Goal: Task Accomplishment & Management: Manage account settings

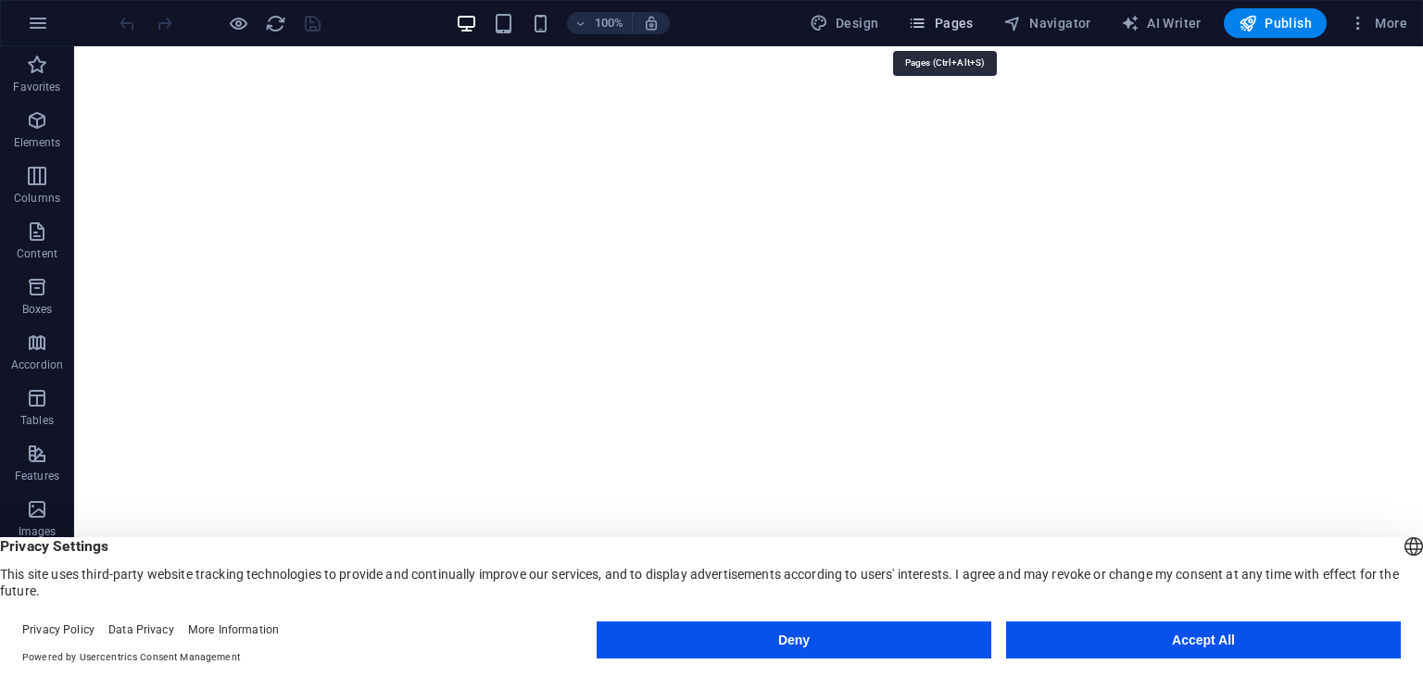
click at [942, 32] on span "Pages" at bounding box center [940, 23] width 65 height 19
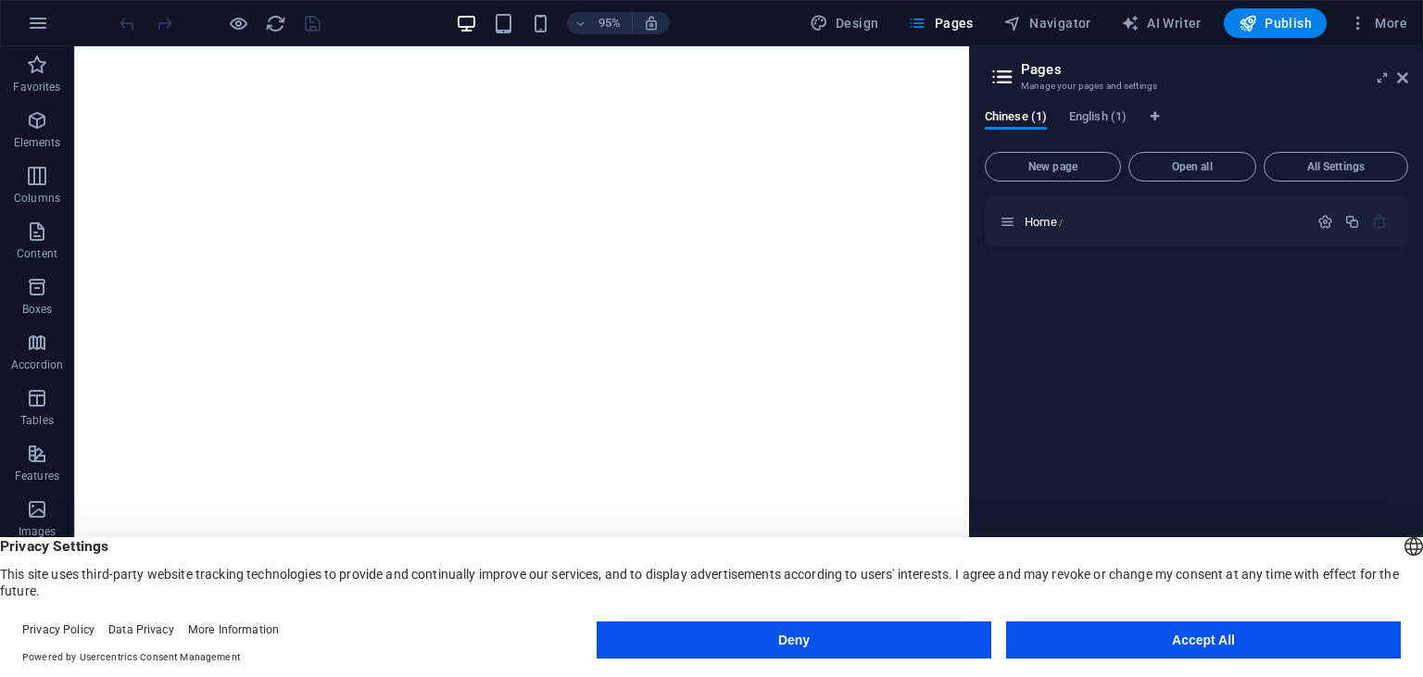
click at [1194, 340] on div "Home /" at bounding box center [1197, 414] width 424 height 436
click at [1185, 302] on div "Home /" at bounding box center [1197, 414] width 424 height 436
click at [1031, 31] on span "Navigator" at bounding box center [1048, 23] width 88 height 19
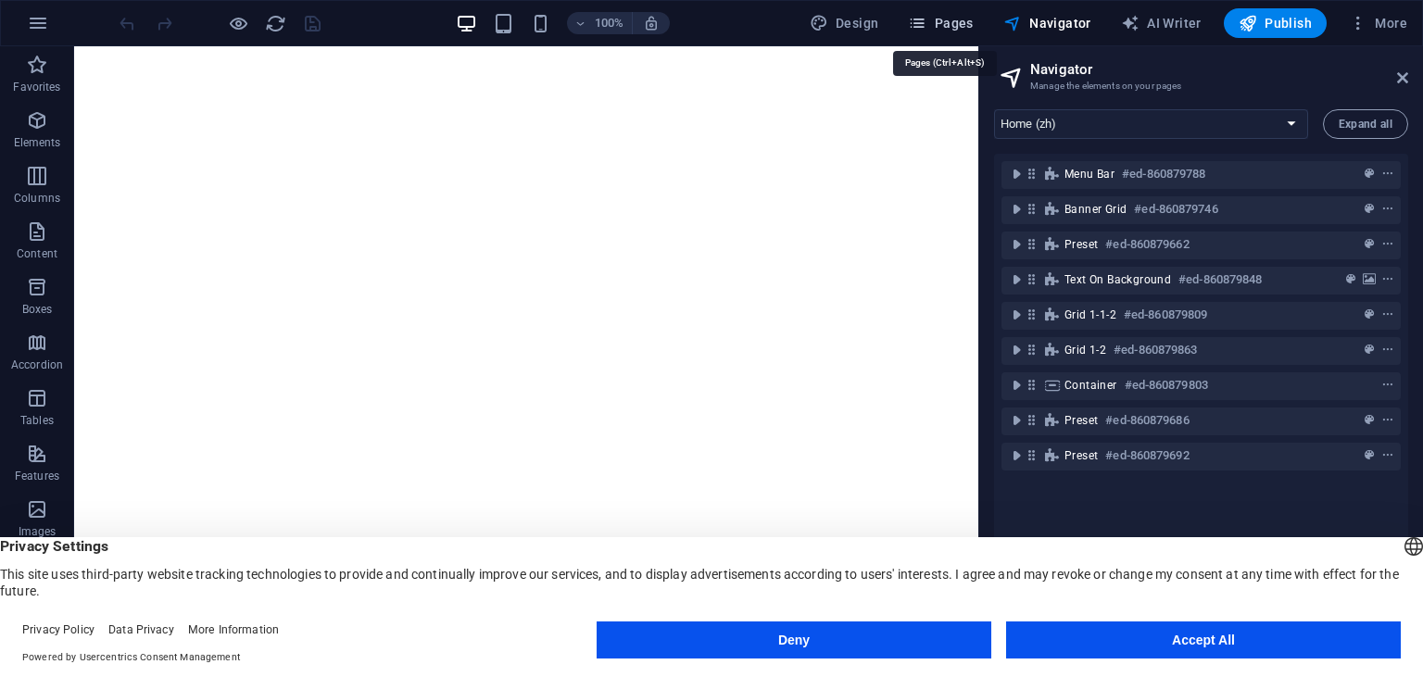
click at [980, 31] on button "Pages" at bounding box center [941, 23] width 80 height 30
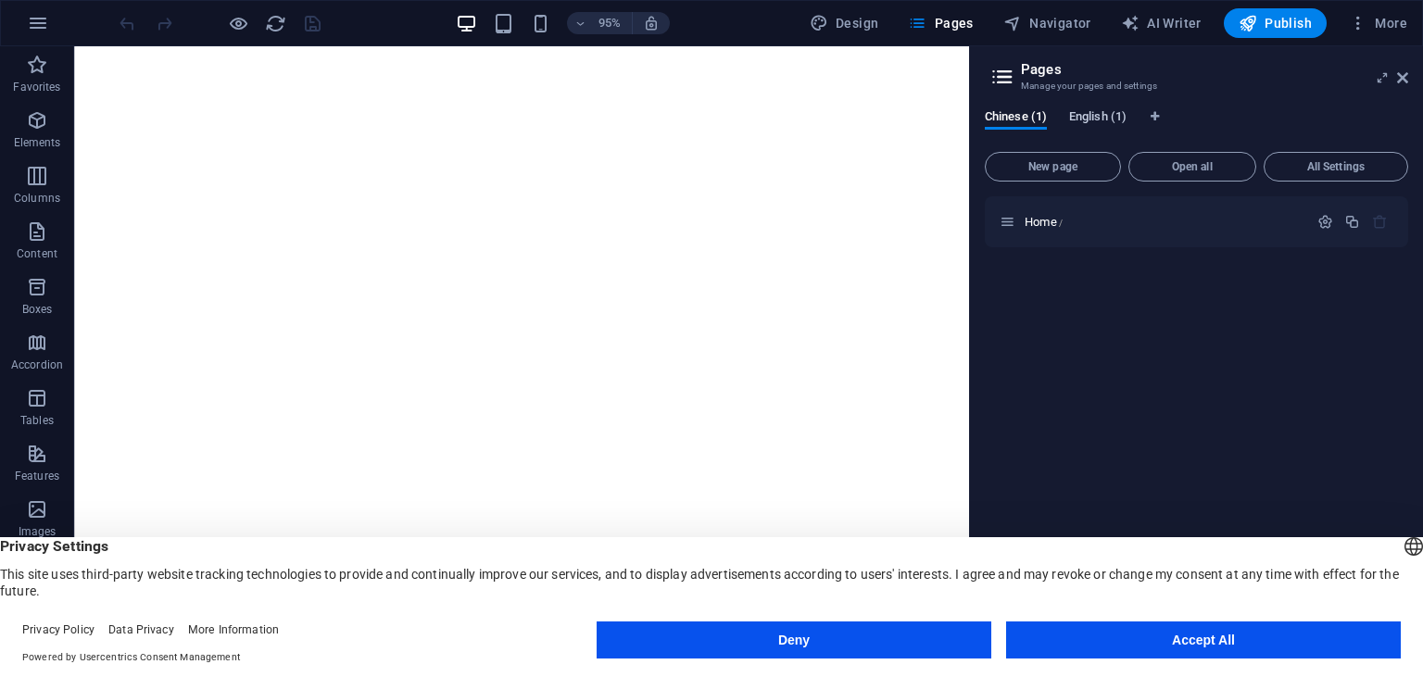
click at [1106, 125] on span "English (1)" at bounding box center [1097, 119] width 57 height 26
click at [1049, 126] on div "Chinese (1) English (1)" at bounding box center [1197, 126] width 424 height 35
click at [1028, 126] on span "Chinese (1)" at bounding box center [1016, 119] width 62 height 26
click at [32, 30] on icon "button" at bounding box center [38, 23] width 22 height 22
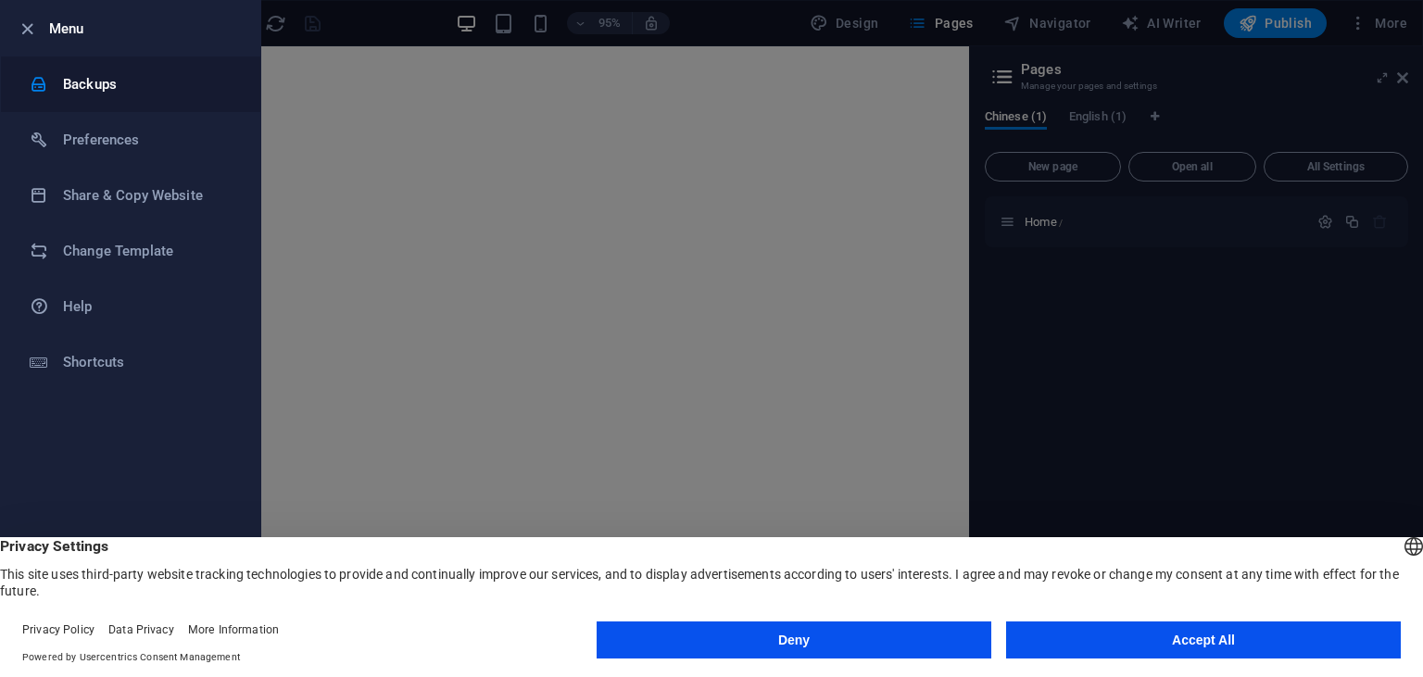
click at [161, 106] on li "Backups" at bounding box center [130, 85] width 259 height 56
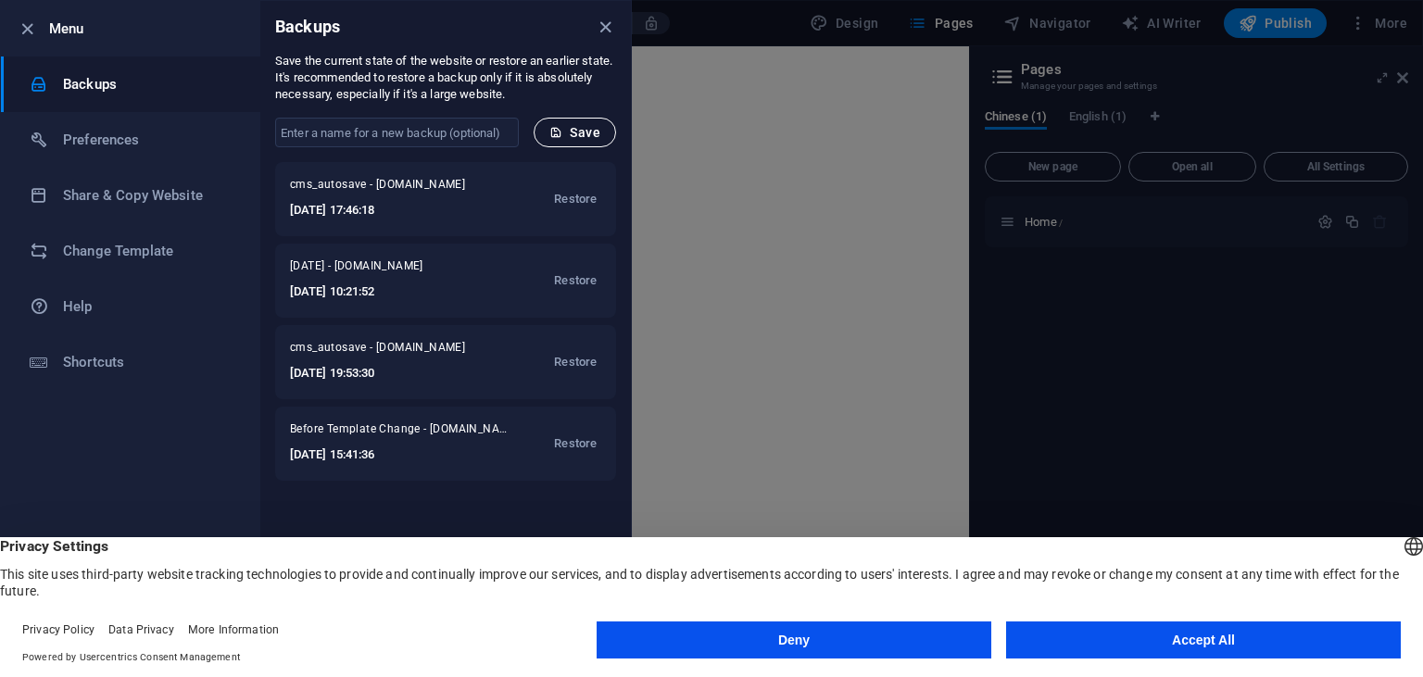
click at [590, 144] on button "Save" at bounding box center [575, 133] width 82 height 30
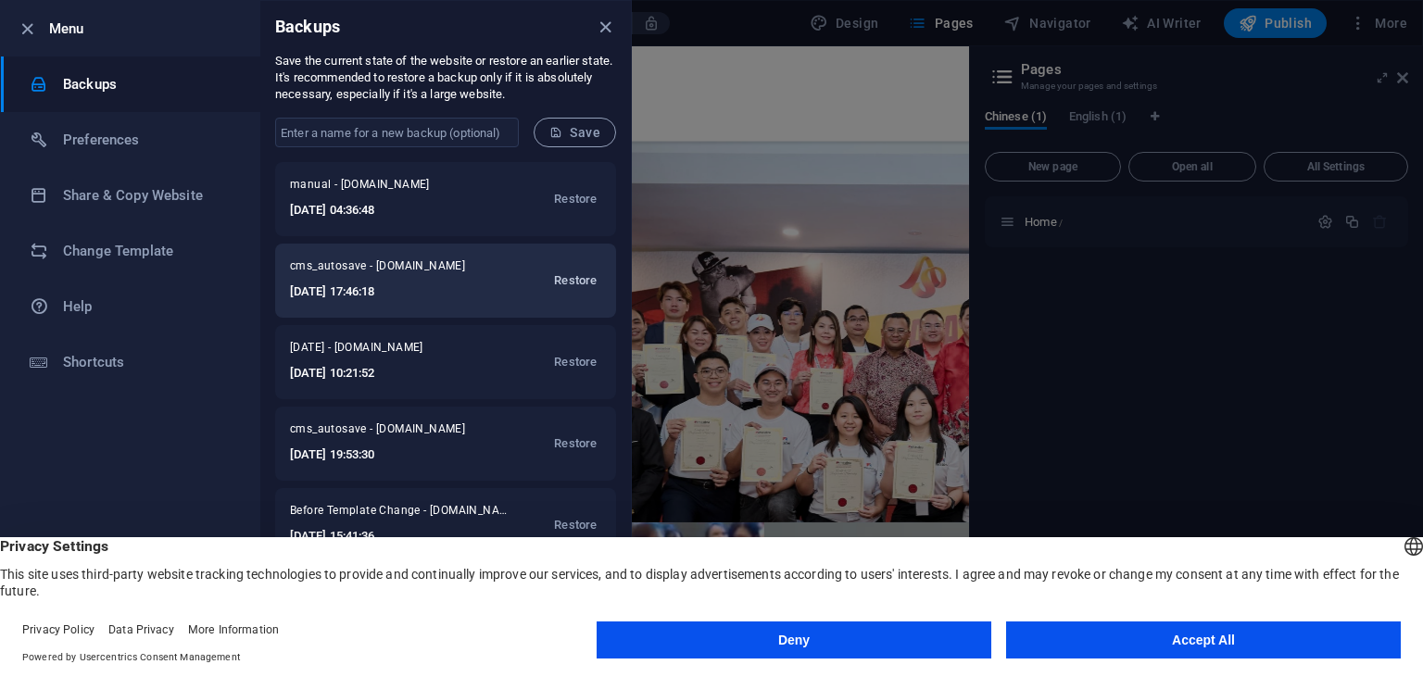
scroll to position [1442, 0]
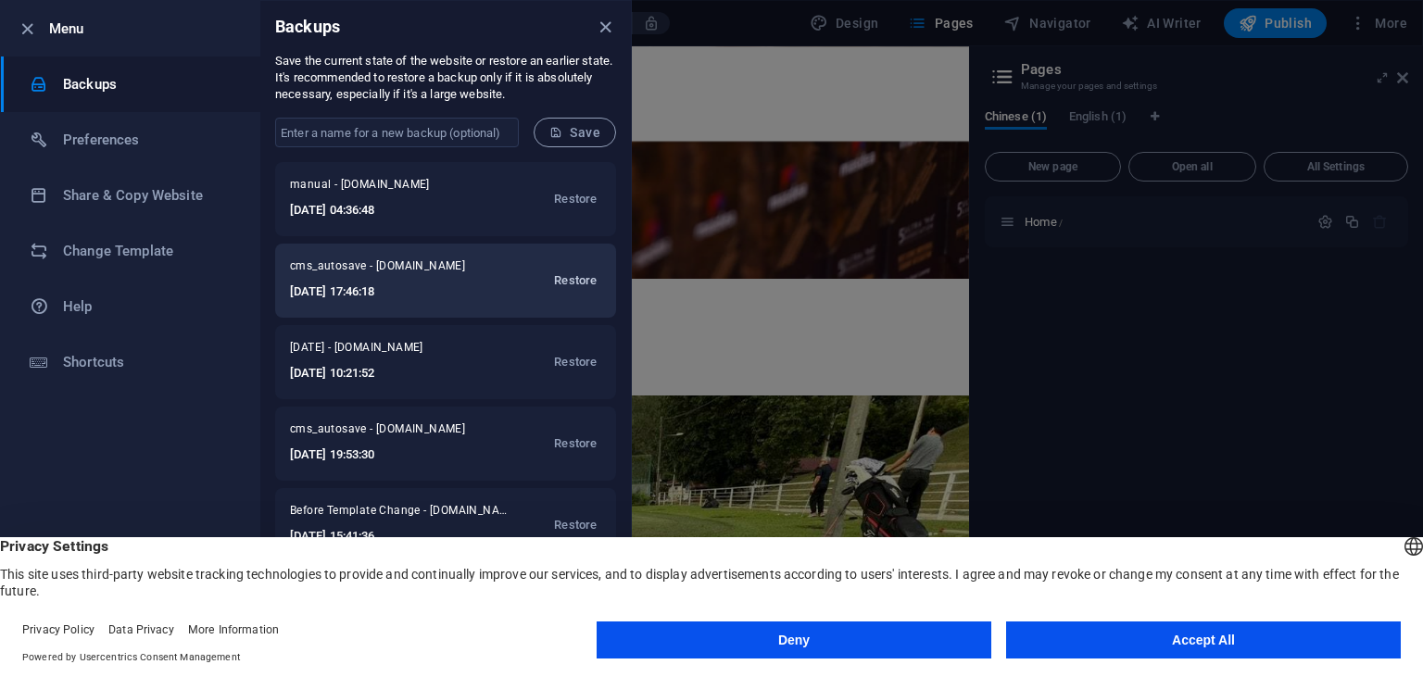
click at [584, 279] on span "Restore" at bounding box center [575, 281] width 43 height 22
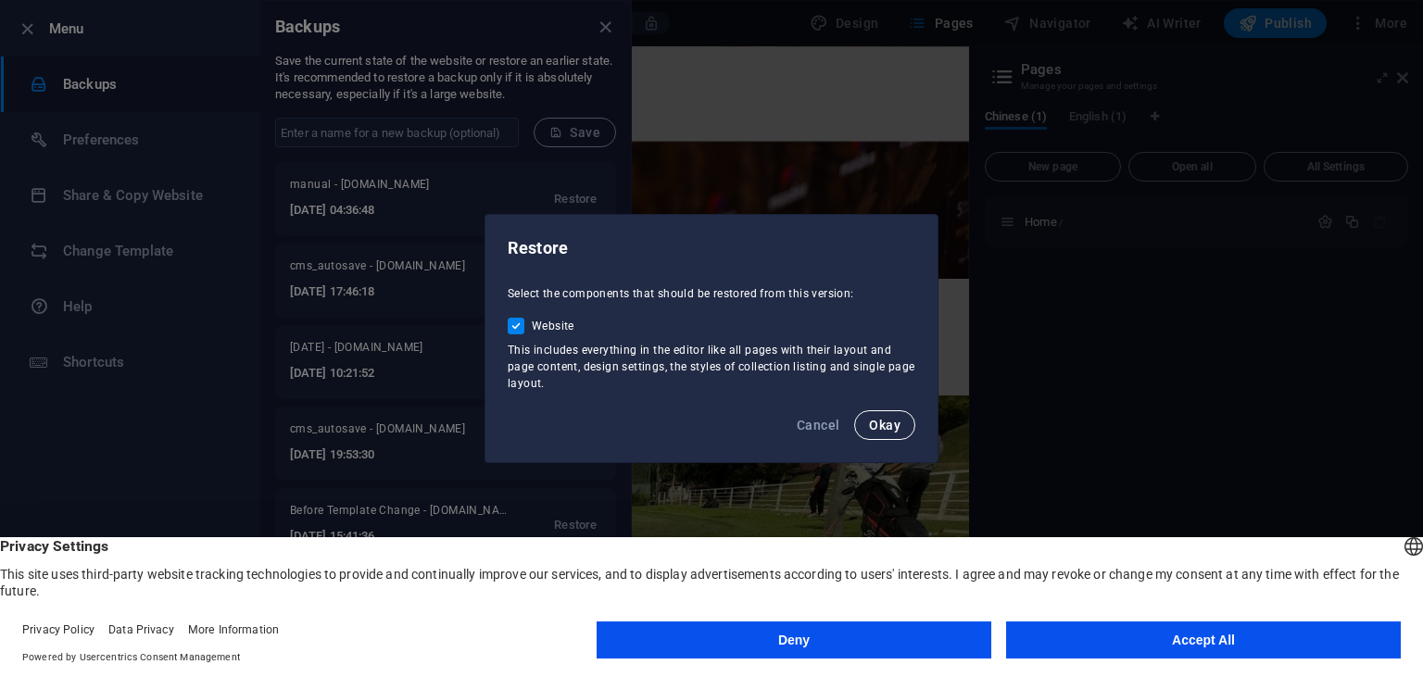
click at [867, 417] on button "Okay" at bounding box center [884, 426] width 61 height 30
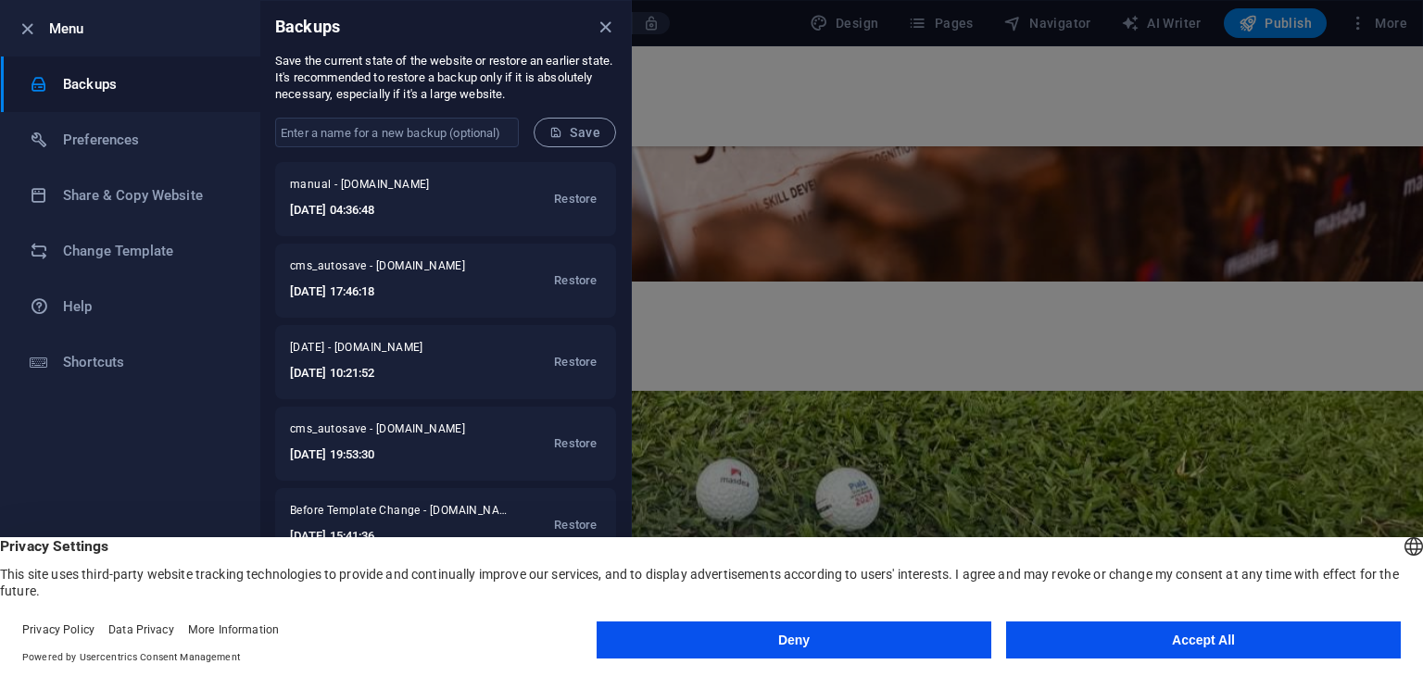
click at [1215, 639] on button "Accept All" at bounding box center [1203, 640] width 395 height 37
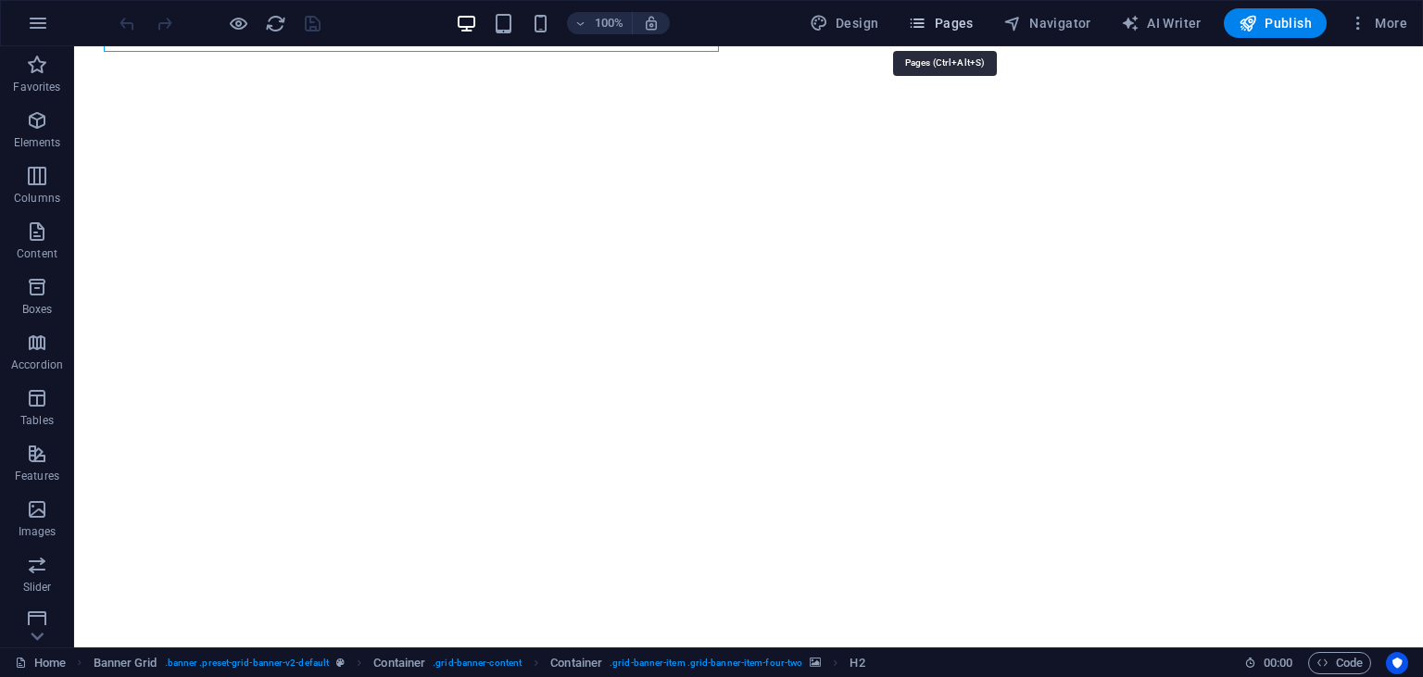
click at [972, 32] on span "Pages" at bounding box center [940, 23] width 65 height 19
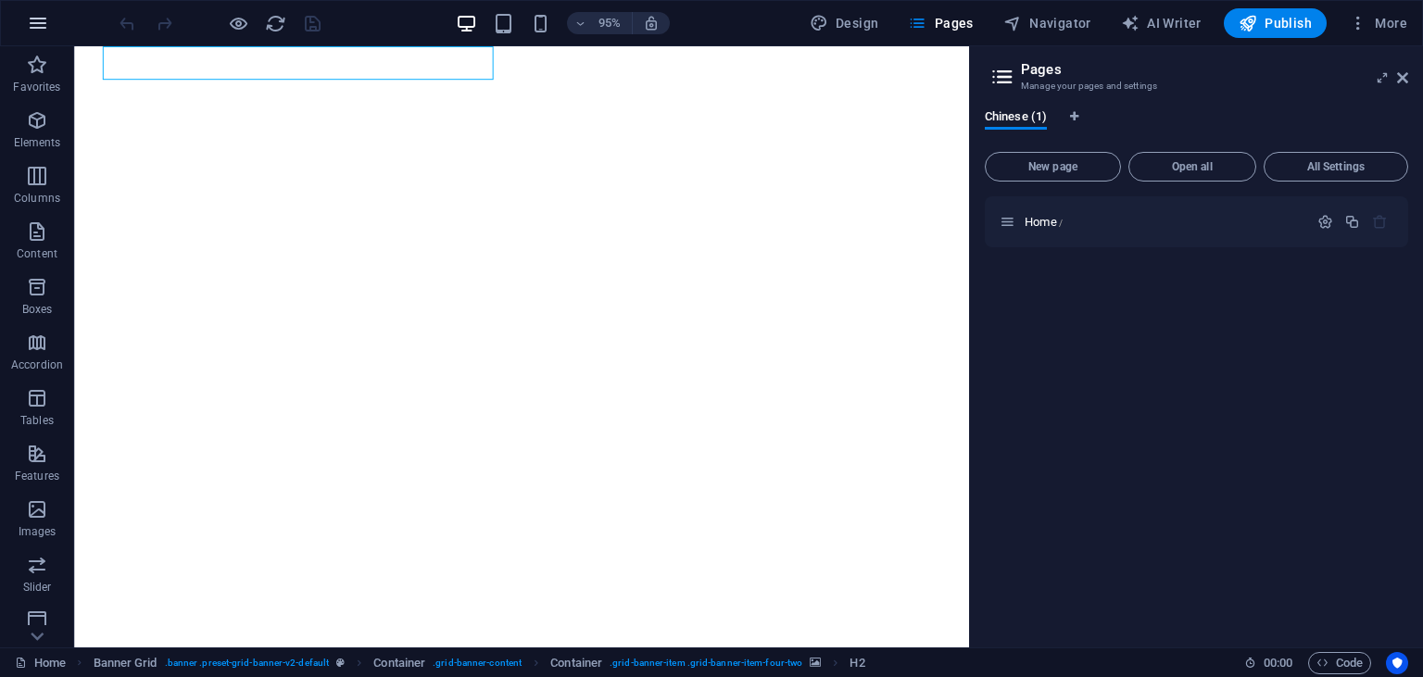
click at [34, 29] on icon "button" at bounding box center [38, 23] width 22 height 22
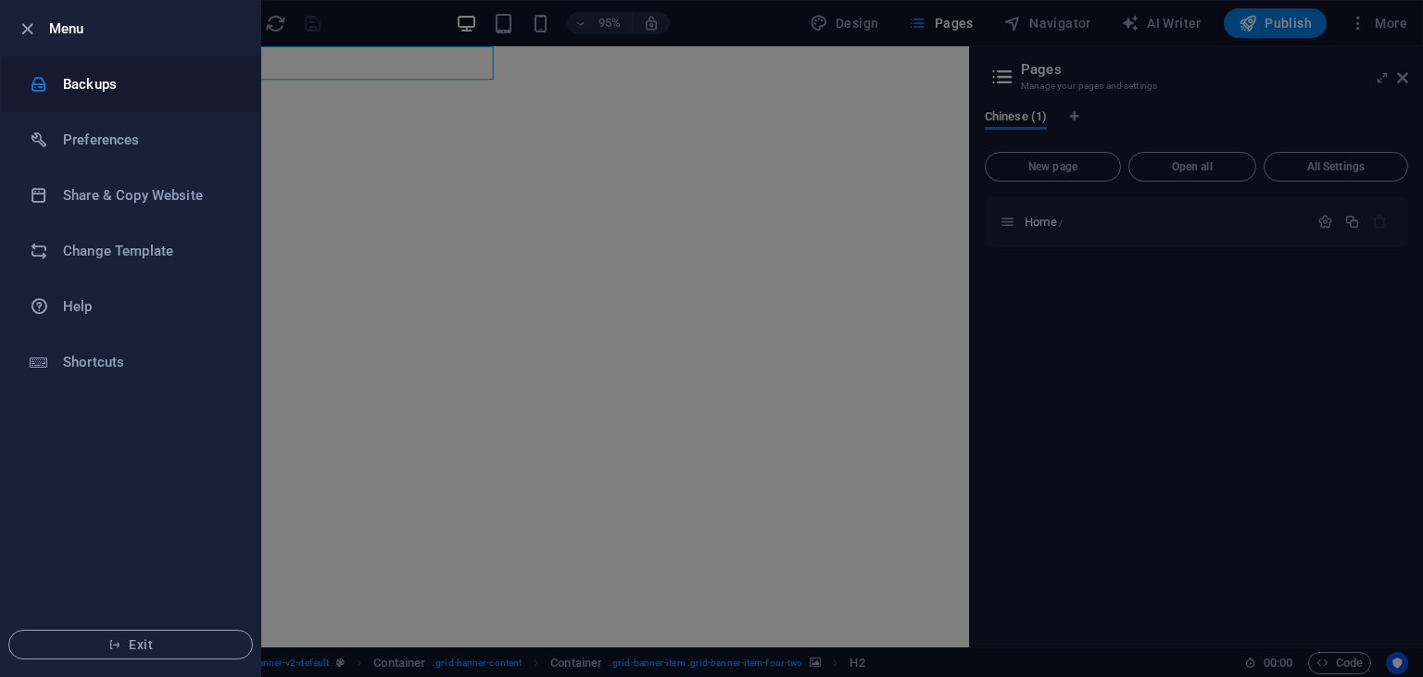
click at [131, 83] on h6 "Backups" at bounding box center [148, 84] width 171 height 22
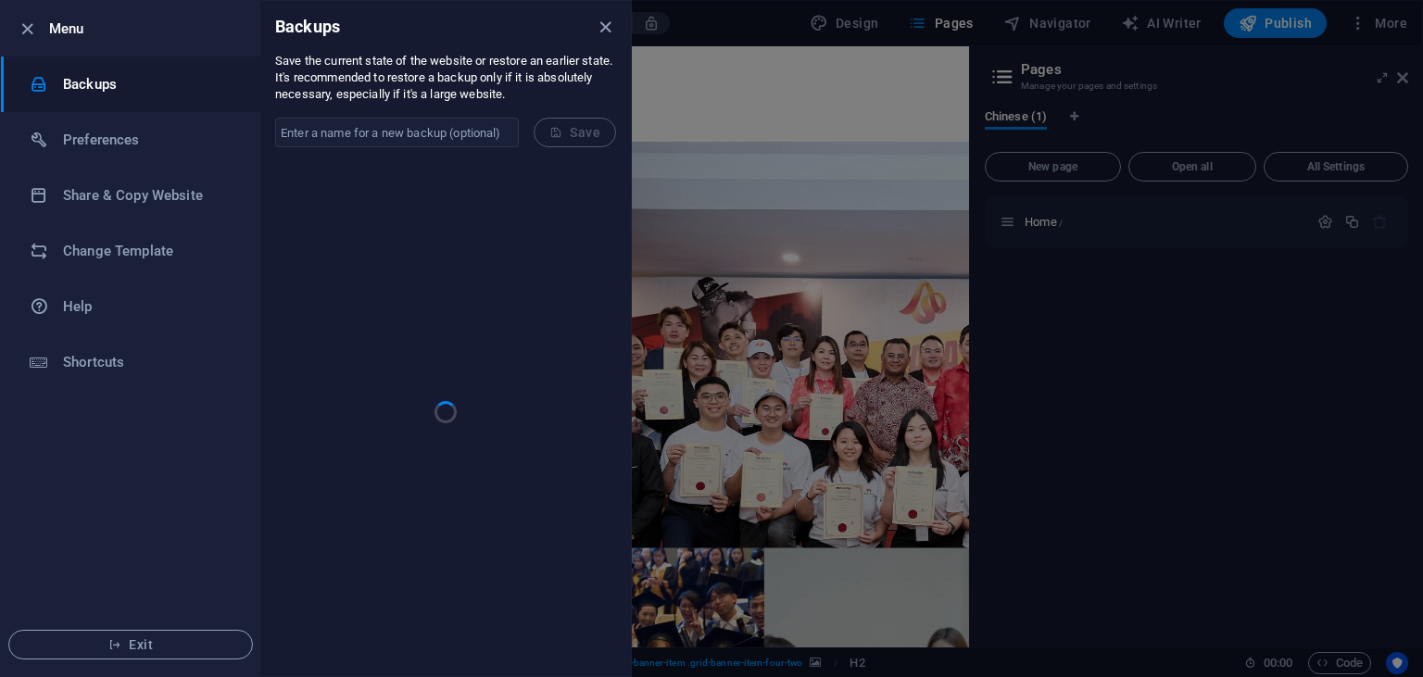
scroll to position [603, 0]
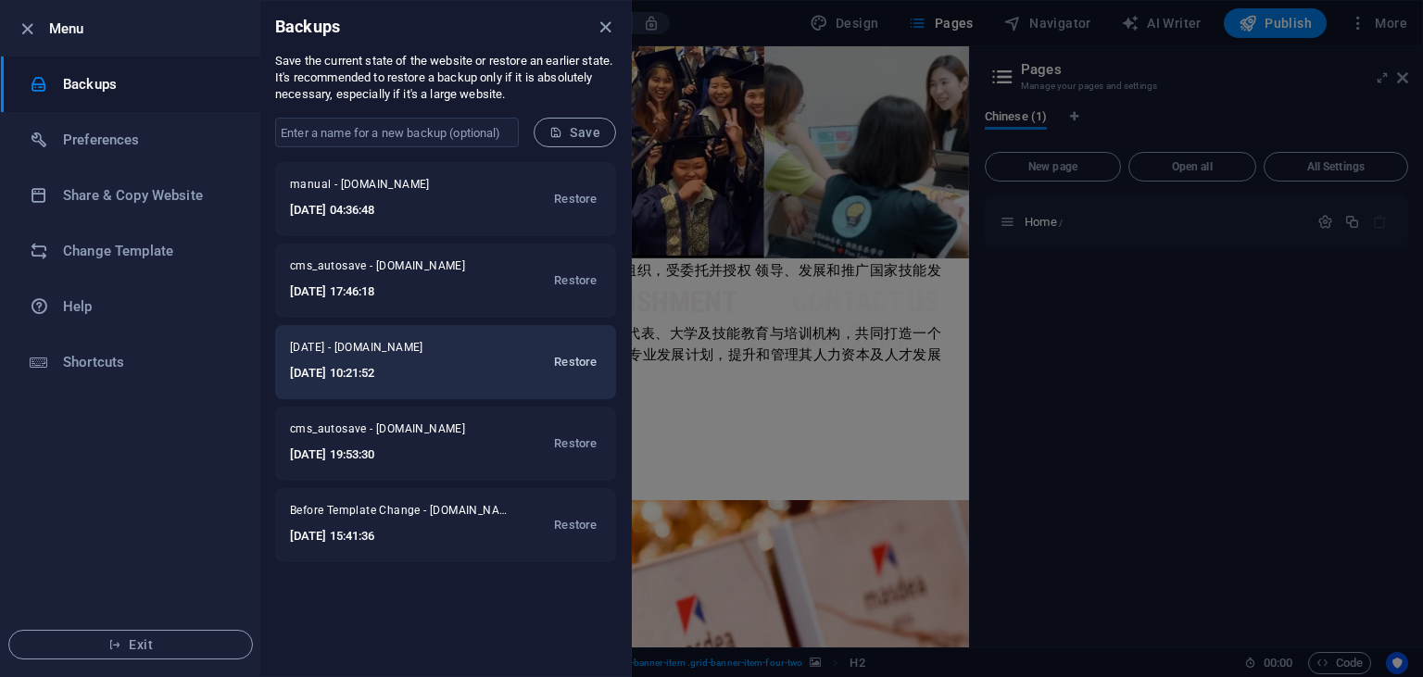
click at [570, 356] on span "Restore" at bounding box center [575, 362] width 43 height 22
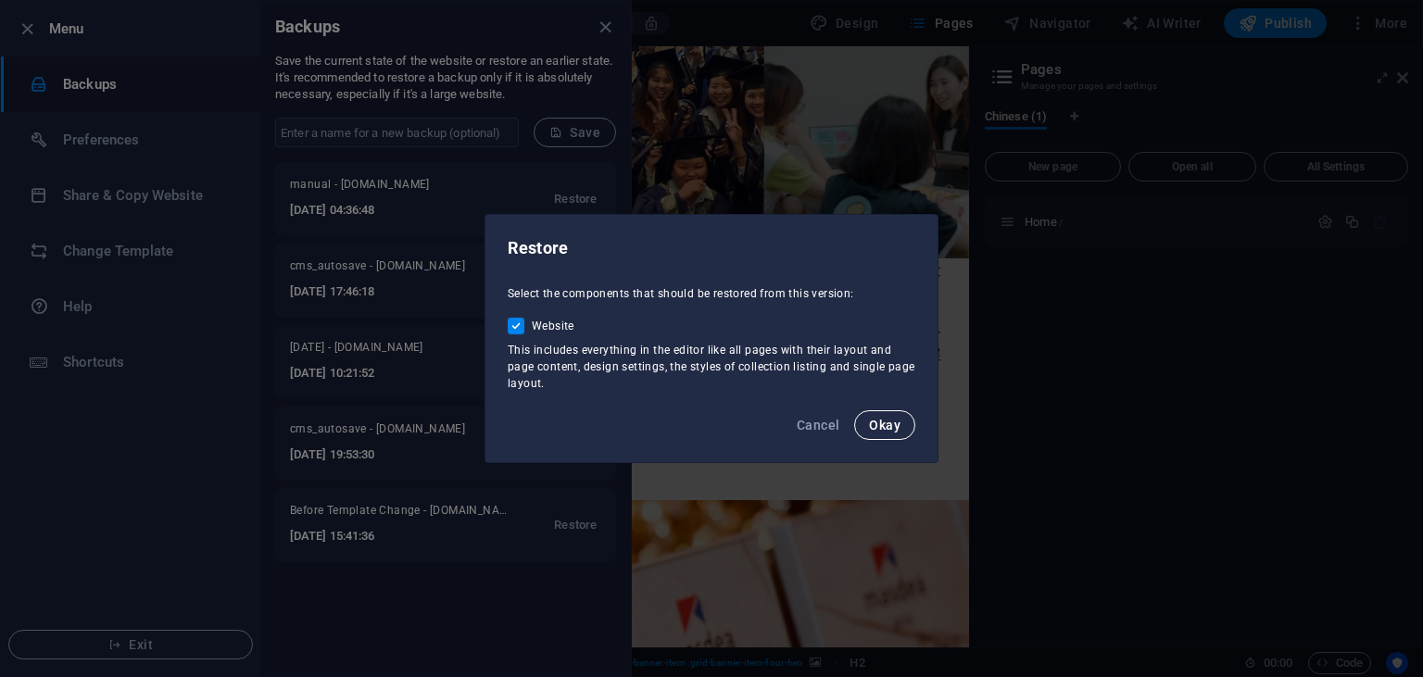
click at [886, 424] on span "Okay" at bounding box center [885, 425] width 32 height 15
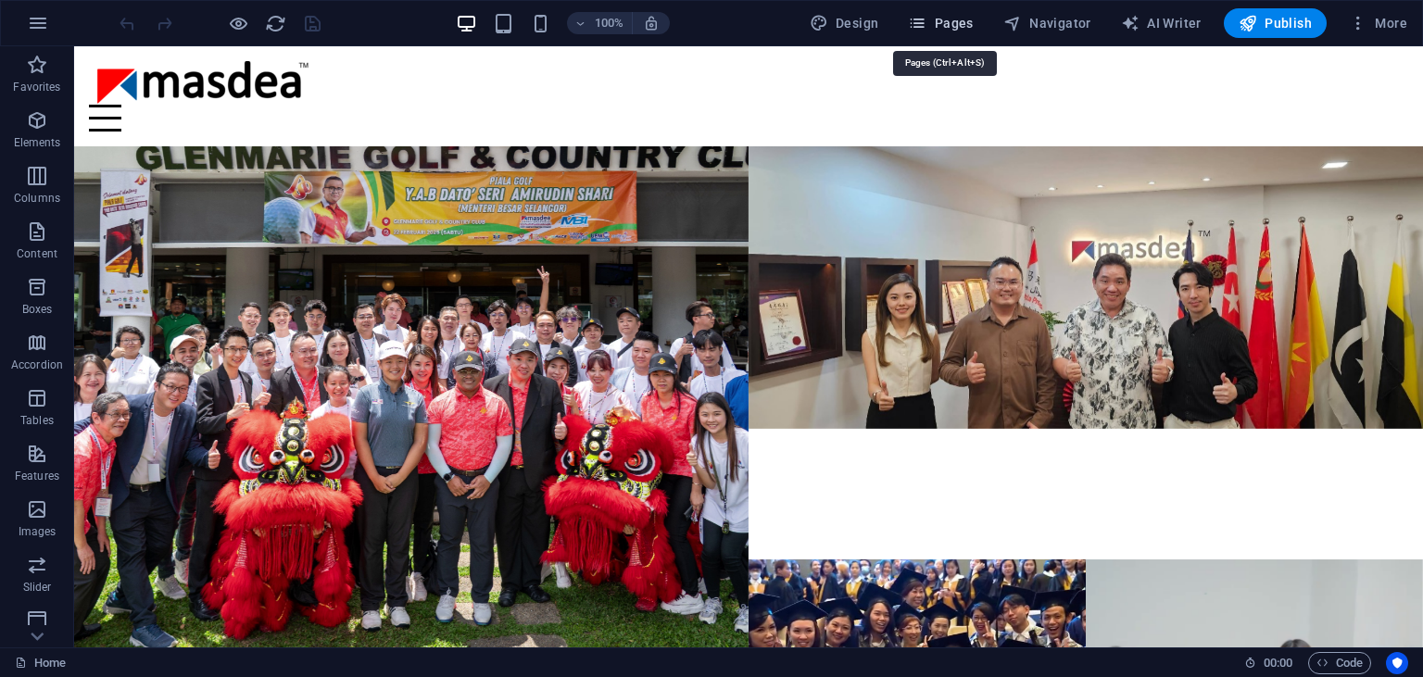
click at [960, 16] on span "Pages" at bounding box center [940, 23] width 65 height 19
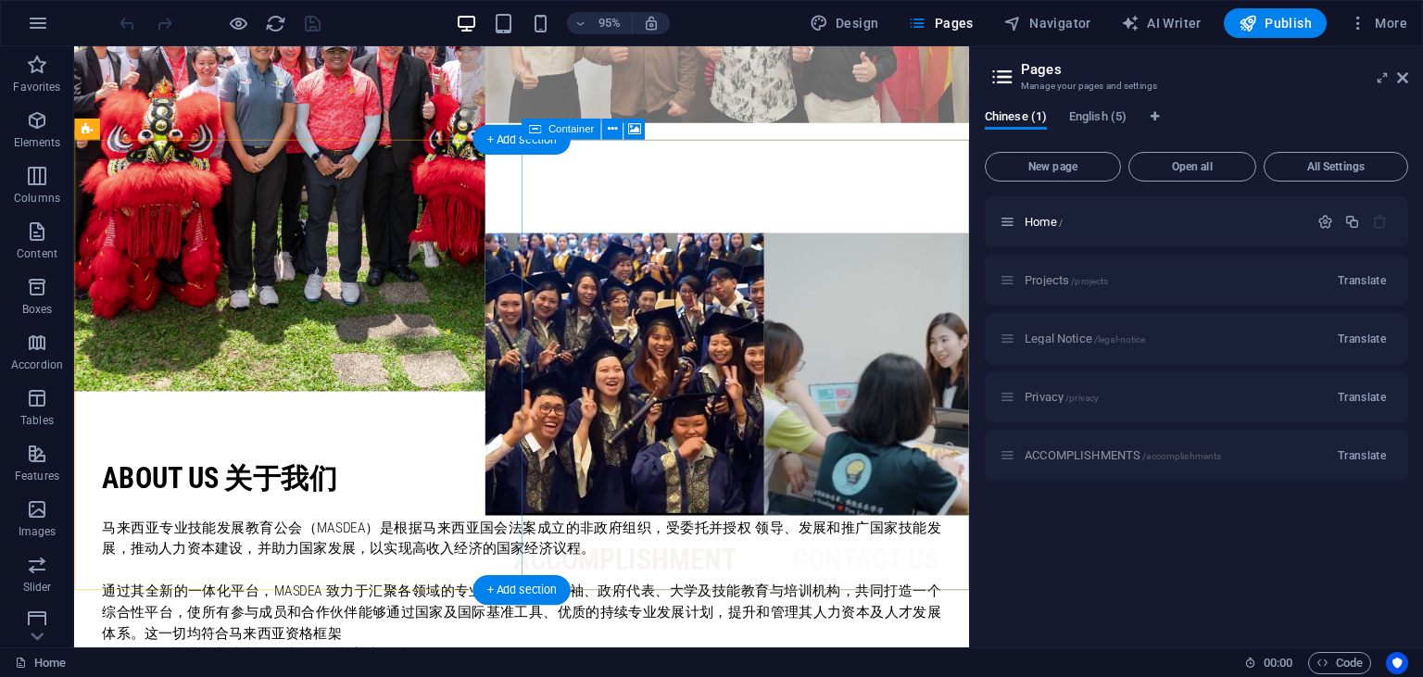
scroll to position [587, 0]
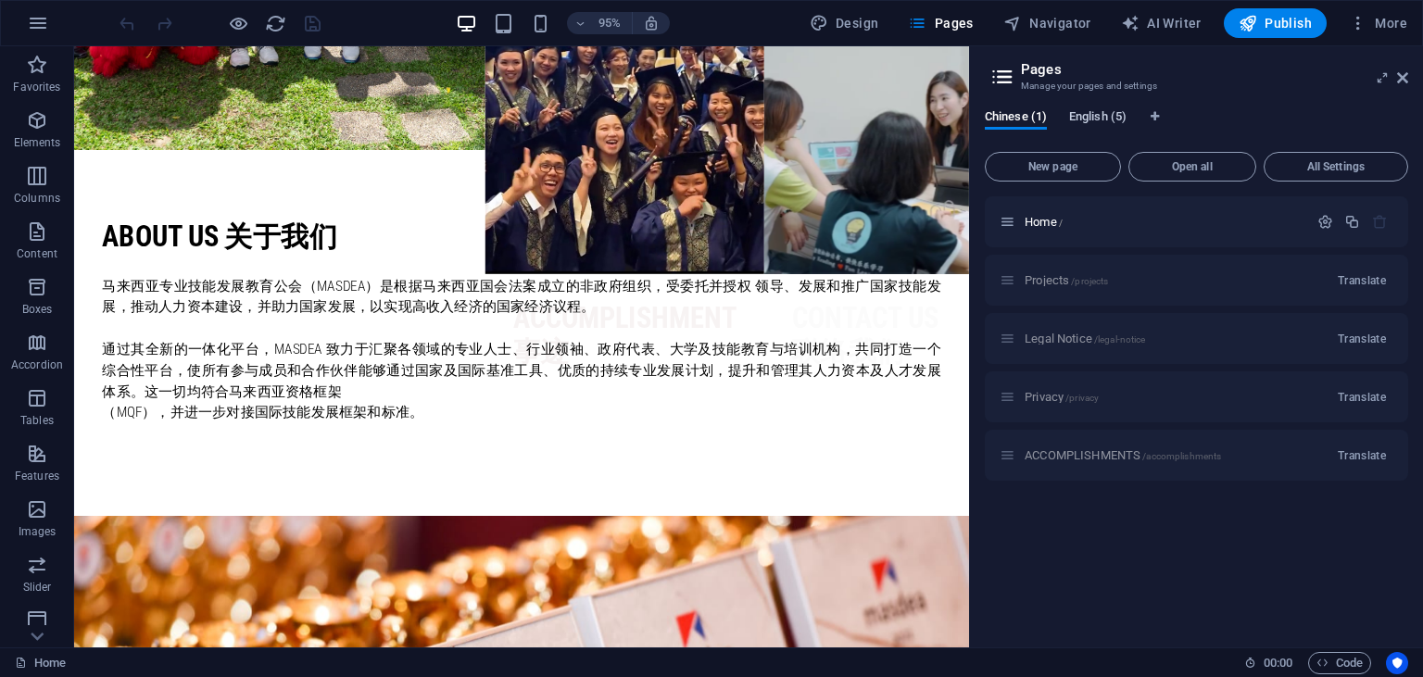
click at [1101, 122] on span "English (5)" at bounding box center [1097, 119] width 57 height 26
click at [1035, 112] on span "Chinese (1)" at bounding box center [1016, 119] width 62 height 26
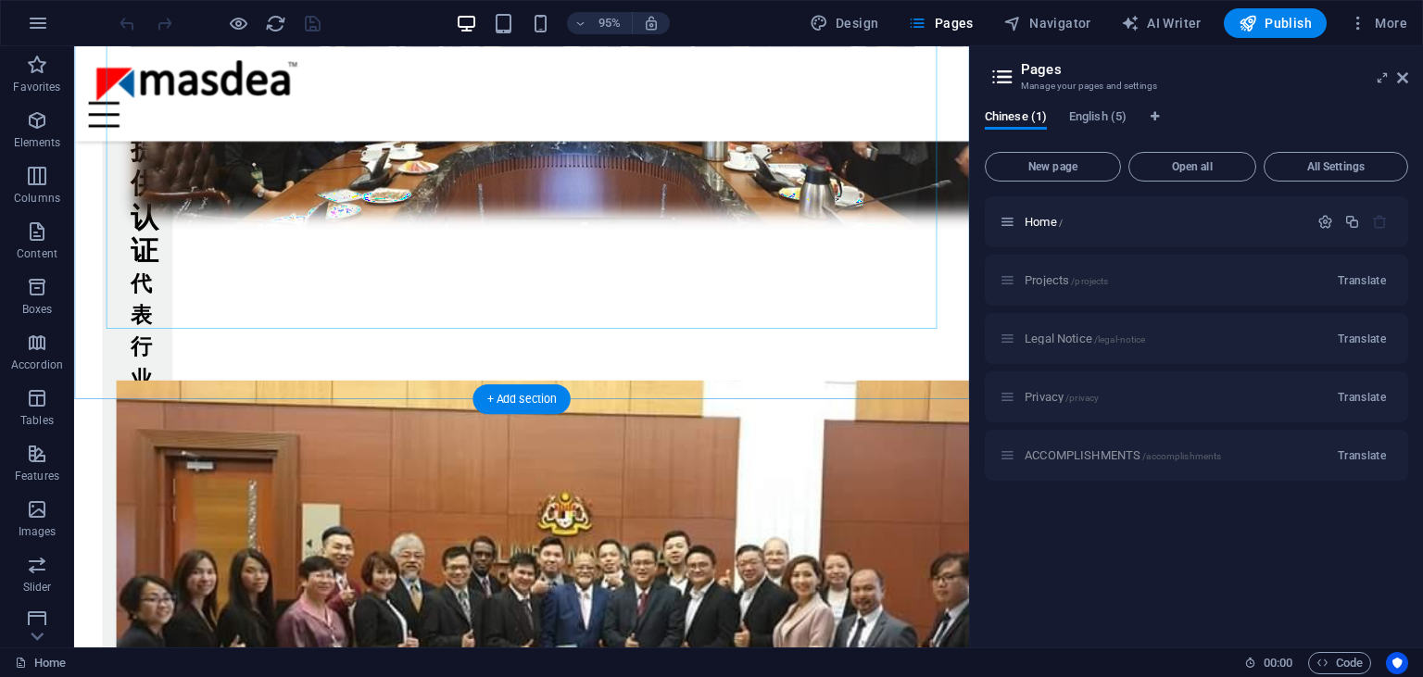
scroll to position [3466, 0]
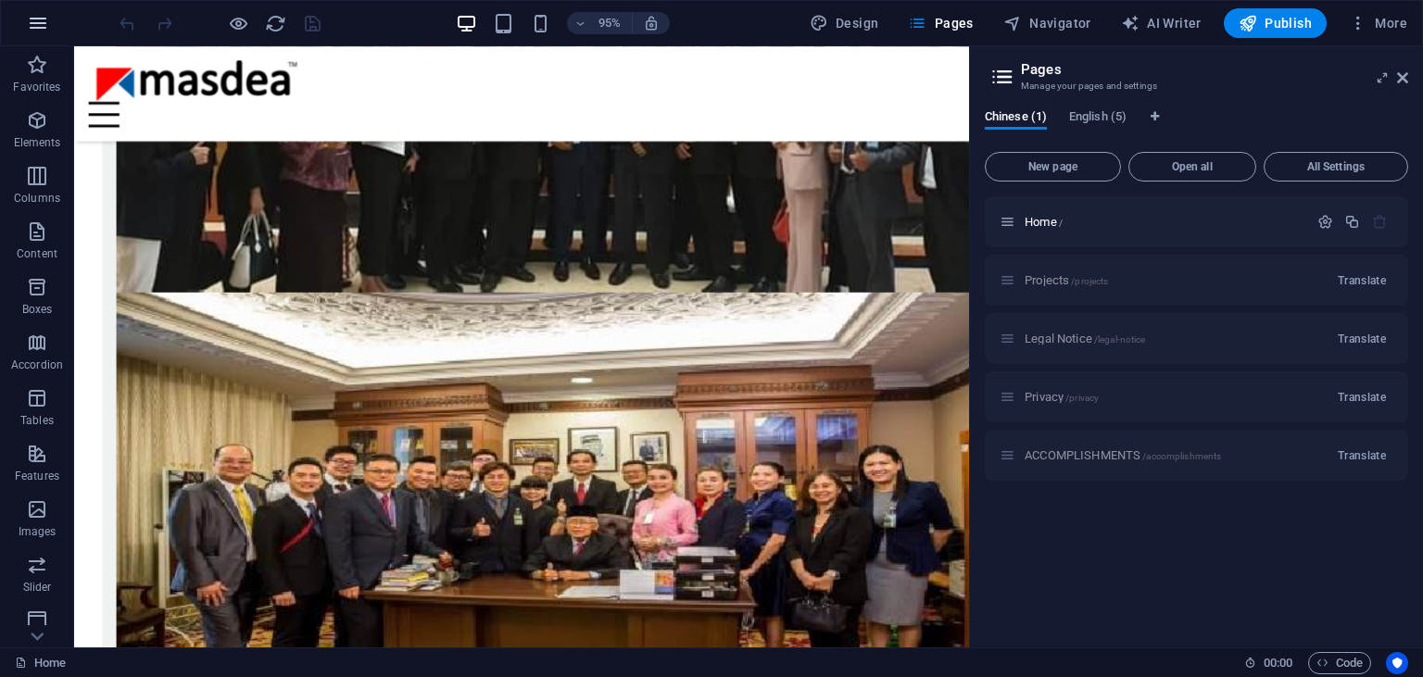
click at [32, 19] on icon "button" at bounding box center [38, 23] width 22 height 22
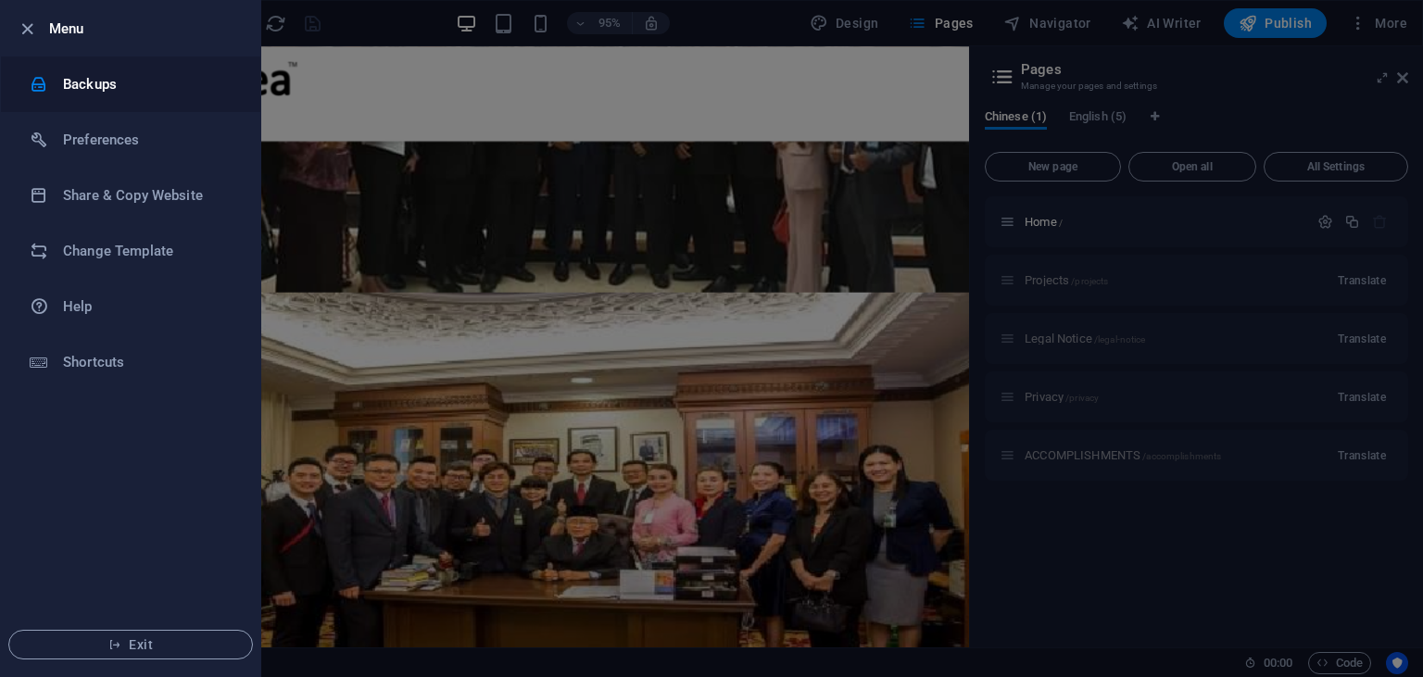
click at [129, 94] on h6 "Backups" at bounding box center [148, 84] width 171 height 22
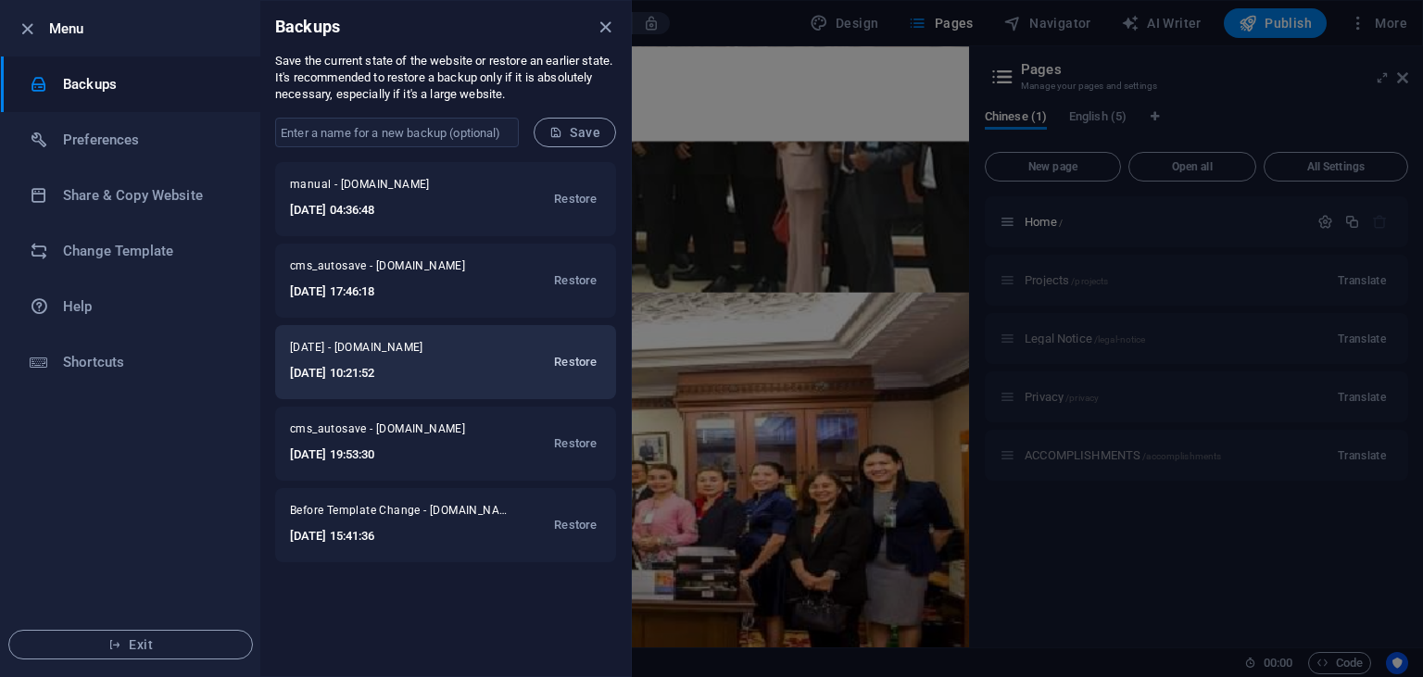
click at [577, 365] on span "Restore" at bounding box center [575, 362] width 43 height 22
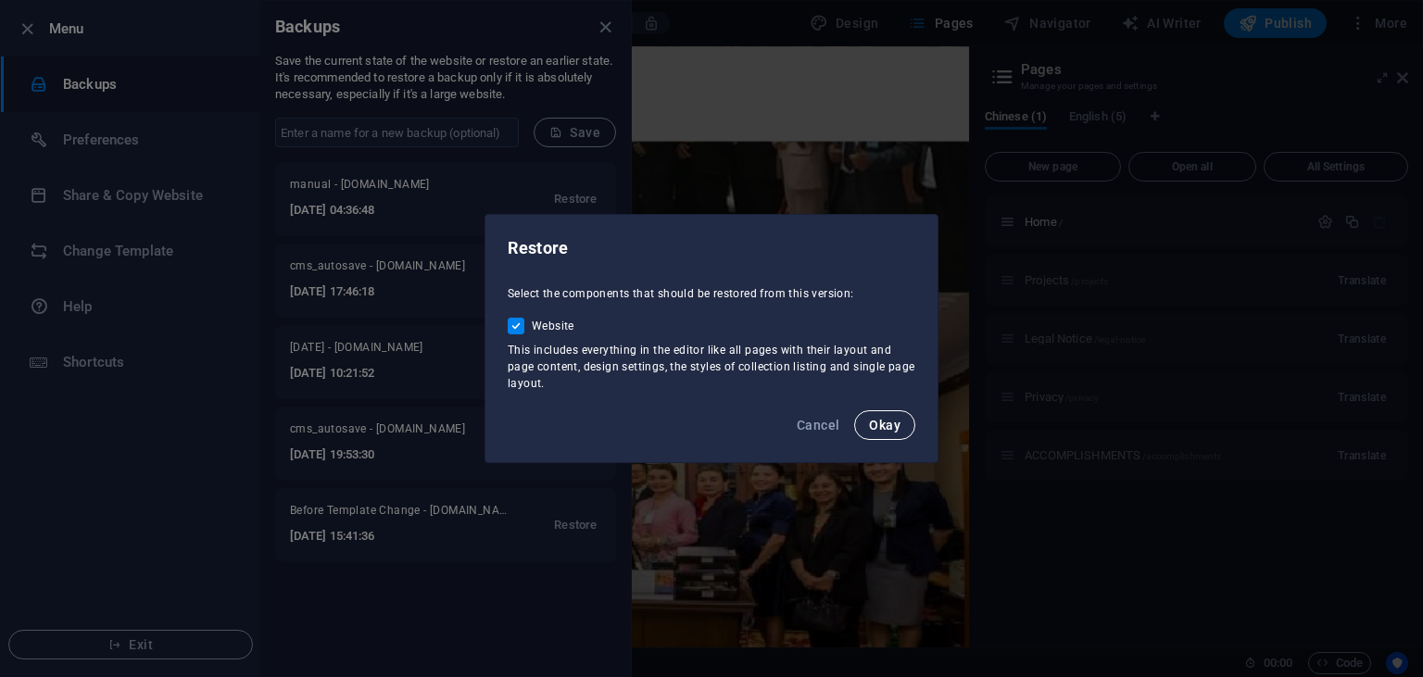
click at [878, 424] on span "Okay" at bounding box center [885, 425] width 32 height 15
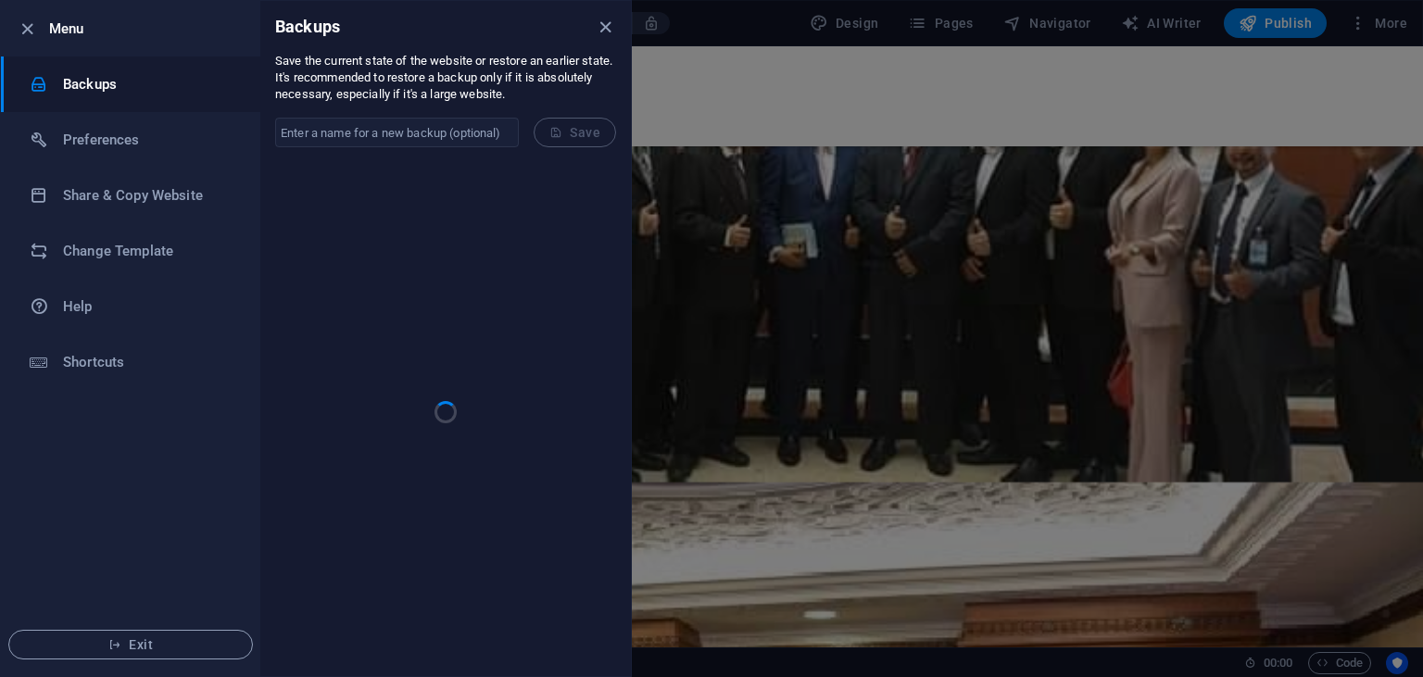
scroll to position [3335, 0]
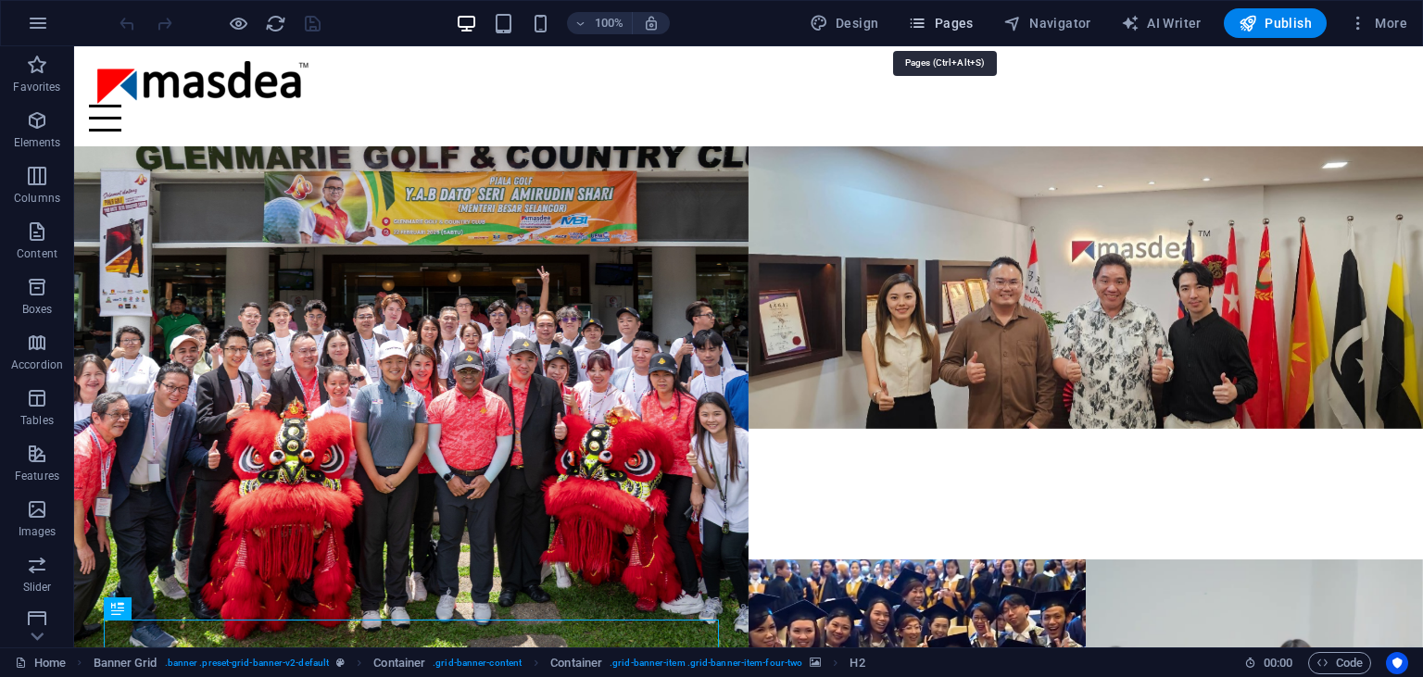
click at [938, 21] on span "Pages" at bounding box center [940, 23] width 65 height 19
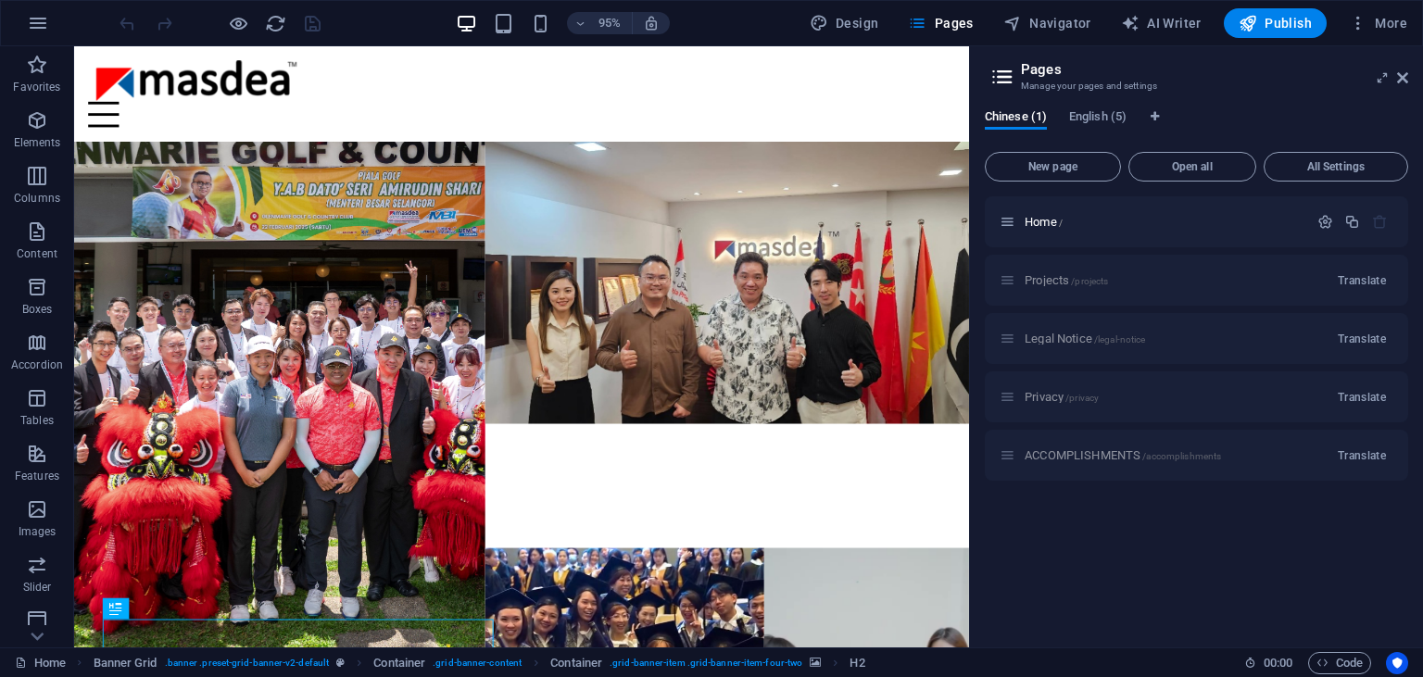
click at [1047, 276] on div "Projects /projects Translate" at bounding box center [1197, 280] width 424 height 51
click at [1035, 287] on div "Projects /projects Translate" at bounding box center [1197, 280] width 424 height 51
click at [1056, 389] on div "Privacy /privacy Translate" at bounding box center [1197, 397] width 424 height 51
click at [1100, 111] on span "English (5)" at bounding box center [1097, 119] width 57 height 26
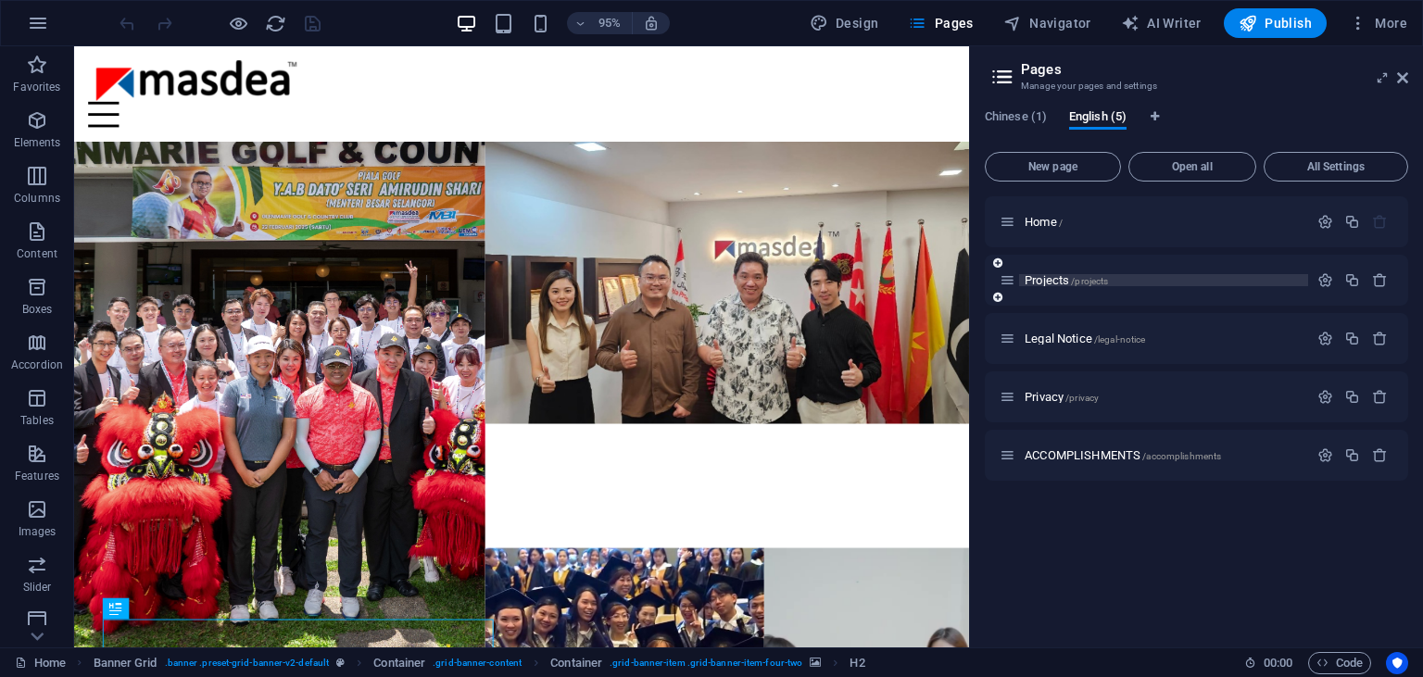
click at [1051, 284] on span "Projects /projects" at bounding box center [1066, 280] width 83 height 14
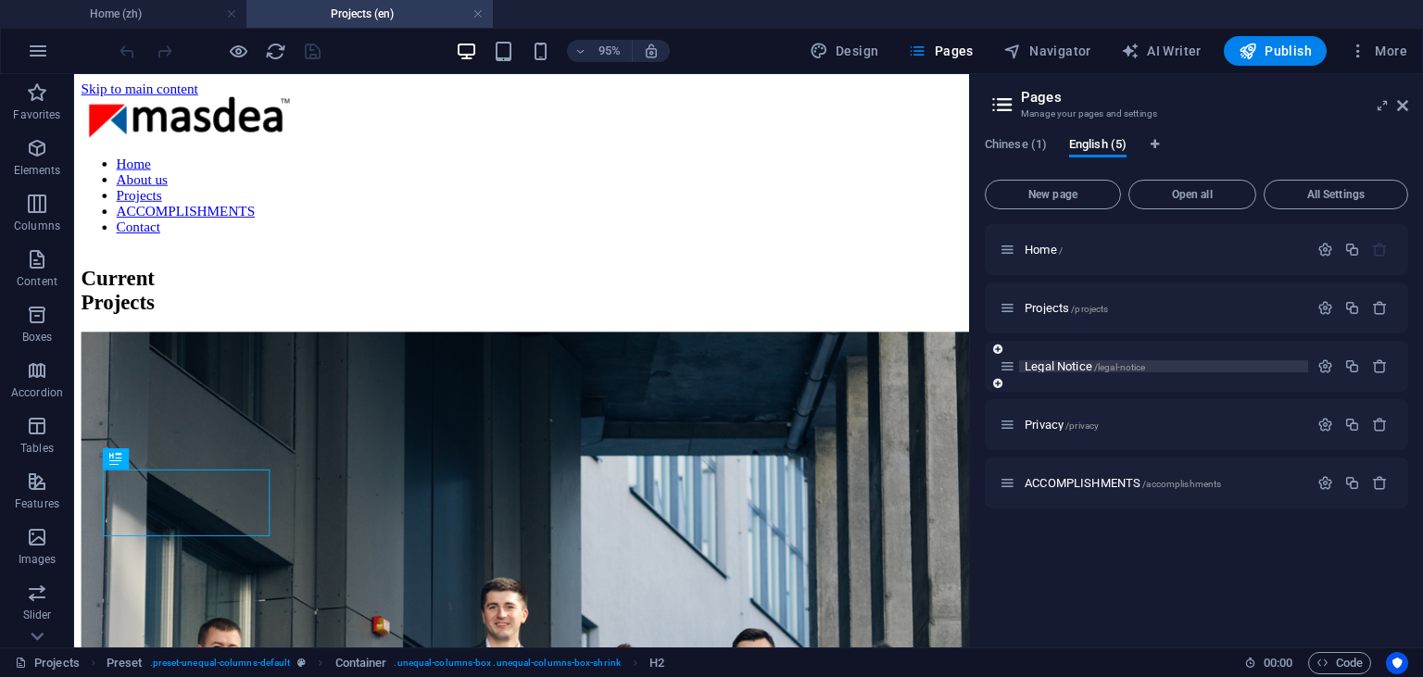
click at [1058, 361] on span "Legal Notice /legal-notice" at bounding box center [1085, 367] width 120 height 14
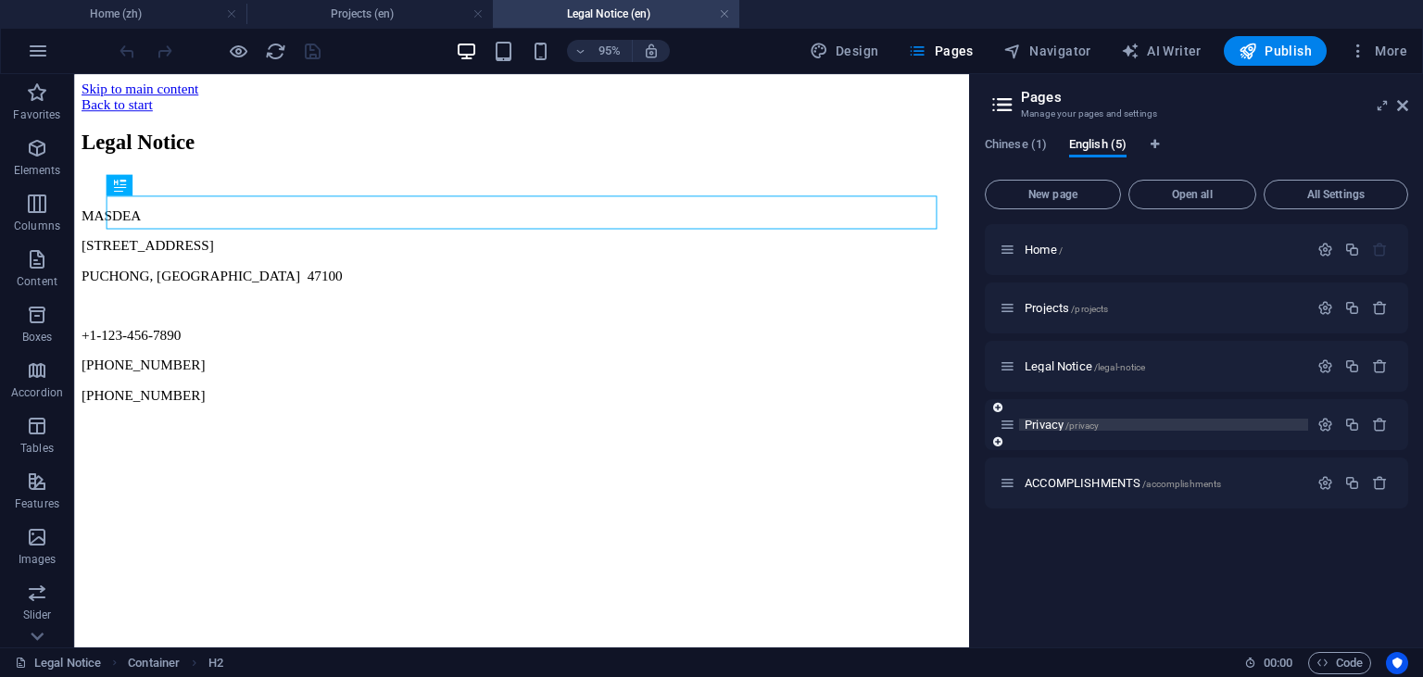
click at [1043, 425] on span "Privacy /privacy" at bounding box center [1062, 425] width 74 height 14
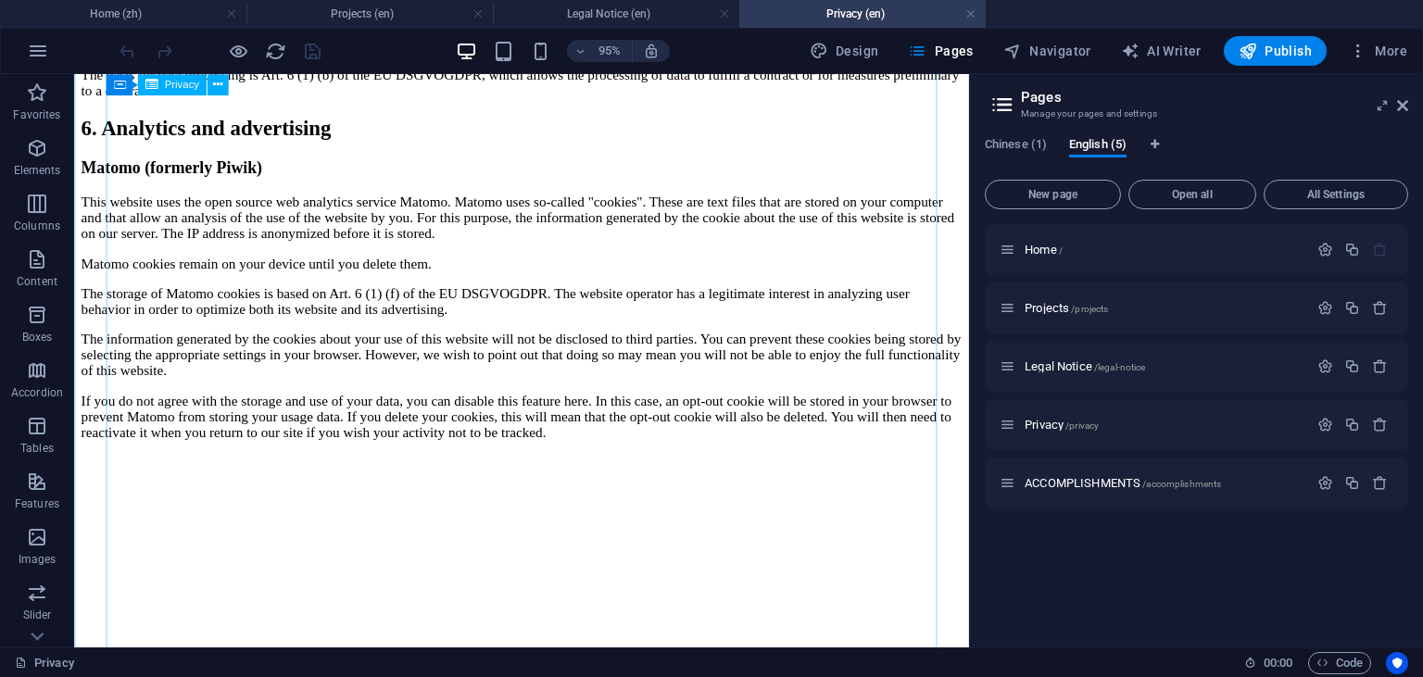
scroll to position [3523, 0]
click at [1029, 480] on span "ACCOMPLISHMENTS /accomplishments" at bounding box center [1123, 483] width 196 height 14
